Goal: Task Accomplishment & Management: Use online tool/utility

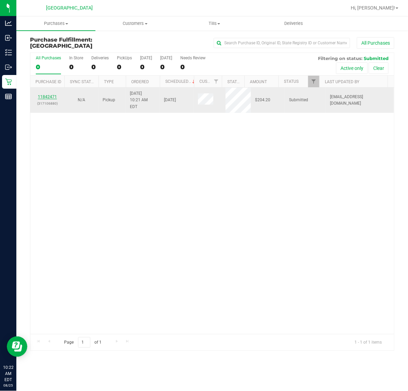
click at [43, 96] on link "11842471" at bounding box center [47, 96] width 19 height 5
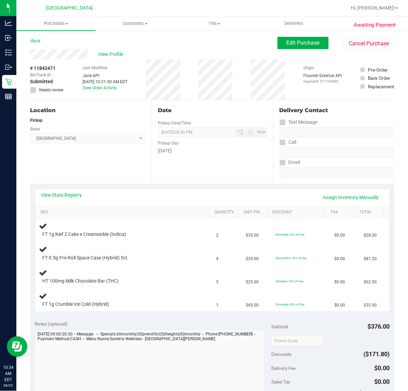
click at [102, 171] on div "Location Pickup Store [GEOGRAPHIC_DATA] WC Select Store [PERSON_NAME][GEOGRAPHI…" at bounding box center [90, 142] width 121 height 84
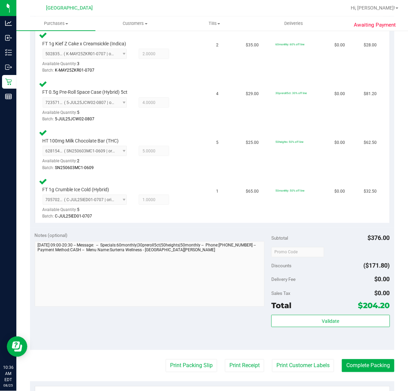
scroll to position [213, 0]
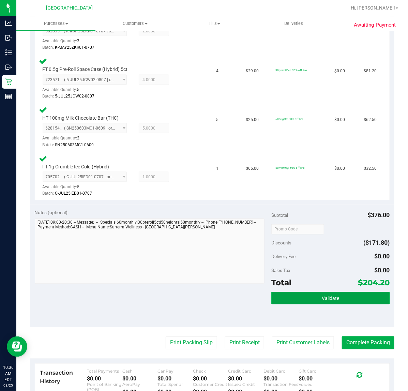
click at [341, 300] on button "Validate" at bounding box center [330, 298] width 118 height 12
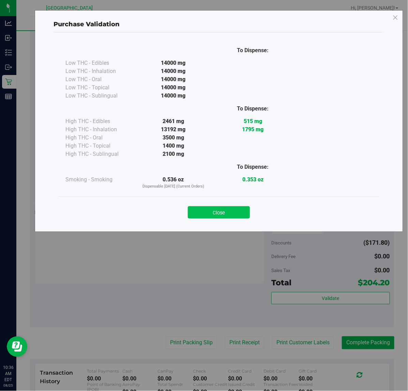
click at [222, 214] on button "Close" at bounding box center [219, 212] width 62 height 12
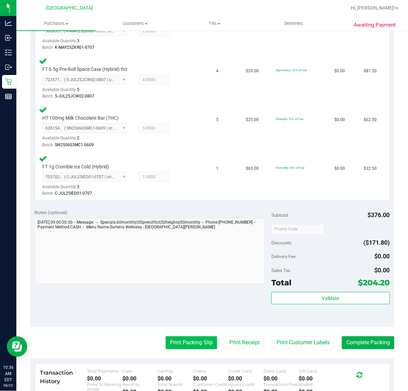
click at [172, 346] on button "Print Packing Slip" at bounding box center [191, 342] width 51 height 13
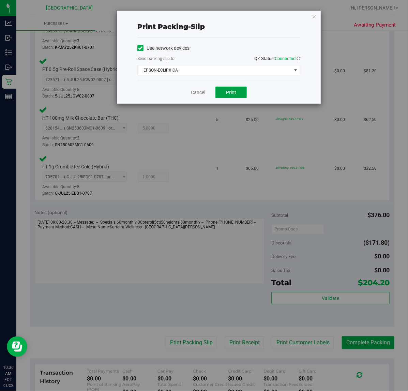
click at [238, 90] on button "Print" at bounding box center [230, 93] width 31 height 12
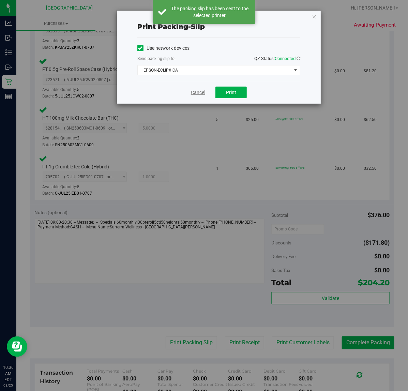
click at [201, 95] on link "Cancel" at bounding box center [198, 92] width 14 height 7
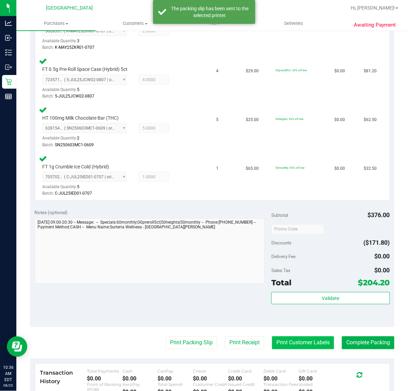
click at [295, 345] on button "Print Customer Labels" at bounding box center [303, 342] width 62 height 13
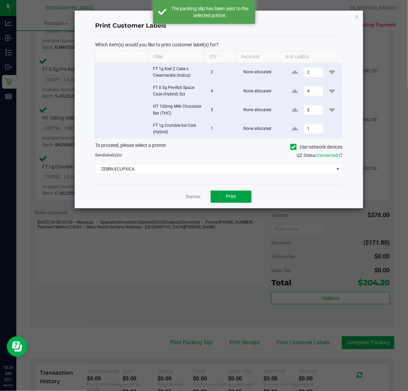
click at [228, 196] on span "Print" at bounding box center [231, 196] width 10 height 5
click at [197, 198] on link "Dismiss" at bounding box center [193, 197] width 15 height 6
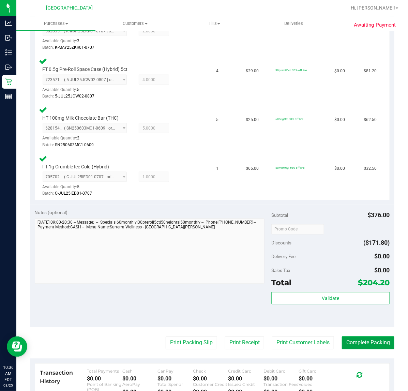
click at [367, 344] on button "Complete Packing" at bounding box center [368, 342] width 52 height 13
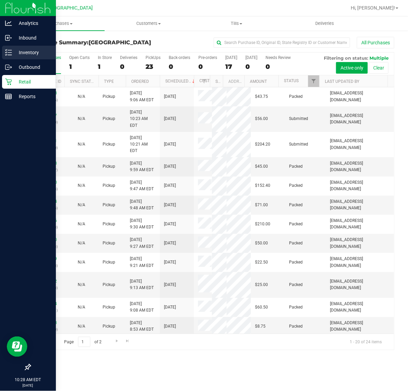
click at [18, 52] on p "Inventory" at bounding box center [32, 52] width 41 height 8
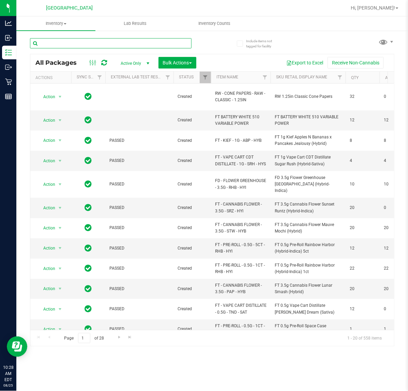
click at [74, 41] on input "text" at bounding box center [111, 43] width 162 height 10
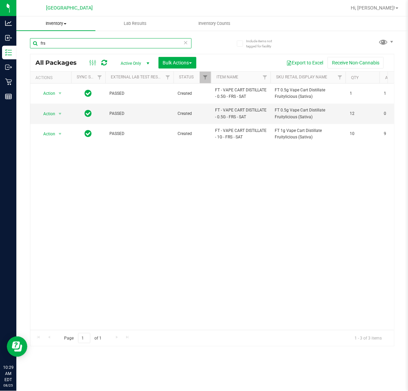
type input "frs"
click at [79, 44] on input "frs" at bounding box center [111, 43] width 162 height 10
type input "2589314861171075"
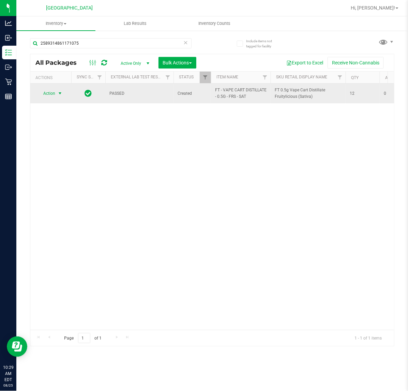
click at [54, 93] on span "Action" at bounding box center [46, 94] width 18 height 10
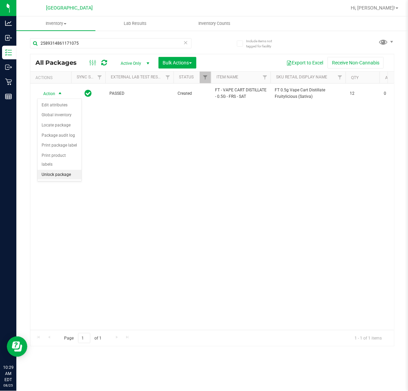
click at [62, 170] on li "Unlock package" at bounding box center [59, 175] width 44 height 10
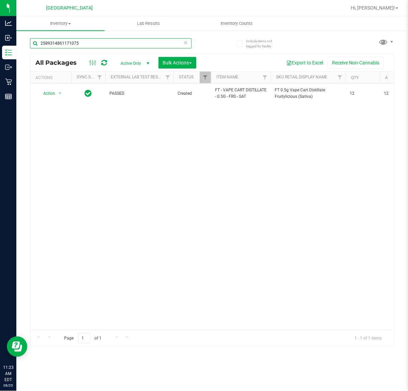
click at [99, 45] on input "2589314861171075" at bounding box center [111, 43] width 162 height 10
type input "3187031149618517"
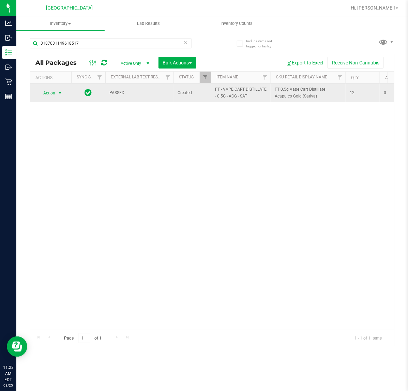
click at [48, 96] on span "Action" at bounding box center [46, 93] width 18 height 10
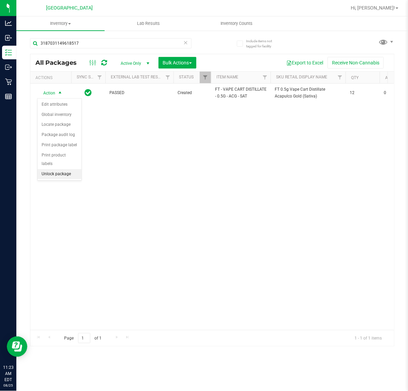
click at [50, 169] on li "Unlock package" at bounding box center [59, 174] width 44 height 10
